Goal: Transaction & Acquisition: Purchase product/service

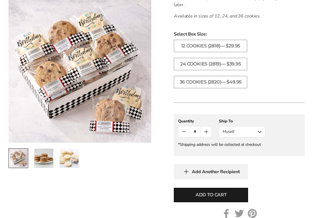
scroll to position [277, 0]
click at [41, 160] on img "2 / 3" at bounding box center [43, 158] width 19 height 19
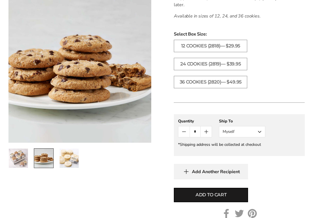
click at [76, 161] on img "3 / 3" at bounding box center [69, 158] width 19 height 19
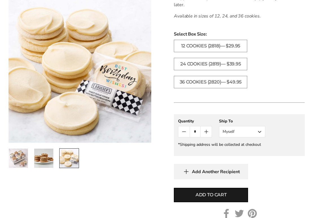
click at [18, 167] on img "1 / 3" at bounding box center [18, 158] width 19 height 19
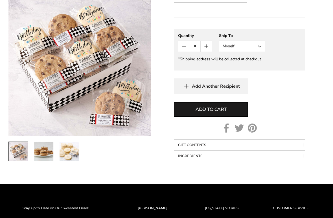
scroll to position [365, 0]
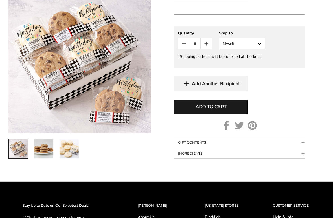
click at [298, 141] on button "GIFT CONTENTS" at bounding box center [239, 143] width 131 height 11
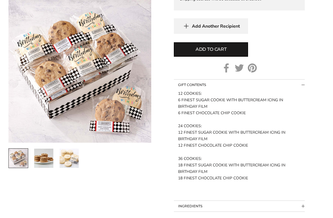
scroll to position [424, 0]
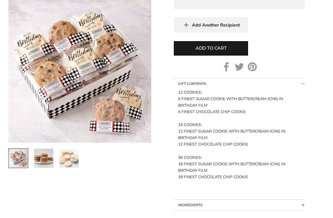
click at [41, 162] on img "2 / 3" at bounding box center [43, 158] width 19 height 19
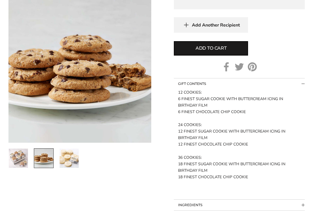
click at [64, 162] on img "3 / 3" at bounding box center [69, 158] width 19 height 19
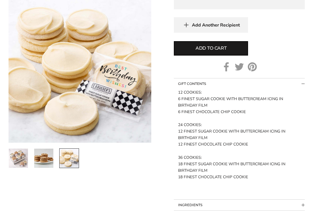
click at [23, 162] on img "1 / 3" at bounding box center [18, 158] width 19 height 19
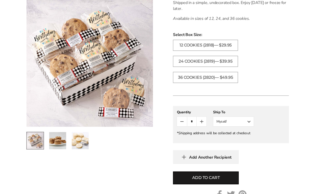
scroll to position [272, 0]
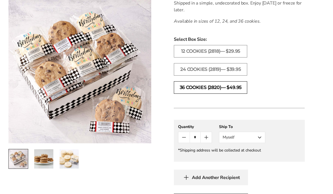
click at [237, 90] on label "36 COOKIES (2820)— $49.95" at bounding box center [210, 87] width 73 height 12
click at [259, 134] on button "Myself" at bounding box center [242, 136] width 46 height 11
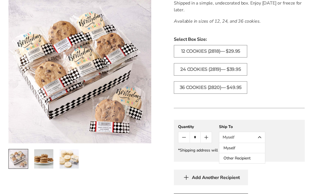
click at [245, 161] on button "Other Recipient" at bounding box center [243, 158] width 46 height 10
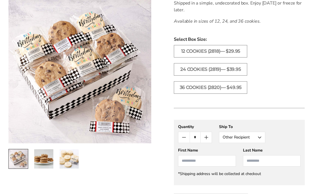
click at [216, 162] on input "First Name" at bounding box center [207, 160] width 58 height 11
click at [205, 164] on input "First Name" at bounding box center [207, 160] width 58 height 11
type input "*****"
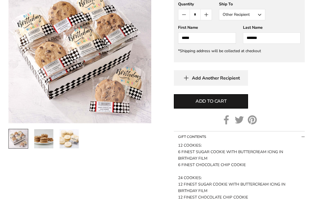
scroll to position [383, 0]
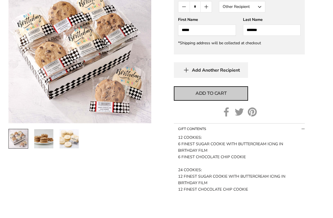
type input "*******"
click at [214, 110] on span "Add to cart" at bounding box center [211, 113] width 31 height 7
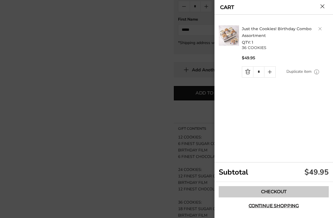
click at [282, 191] on link "Checkout" at bounding box center [274, 192] width 110 height 11
